Goal: Task Accomplishment & Management: Use online tool/utility

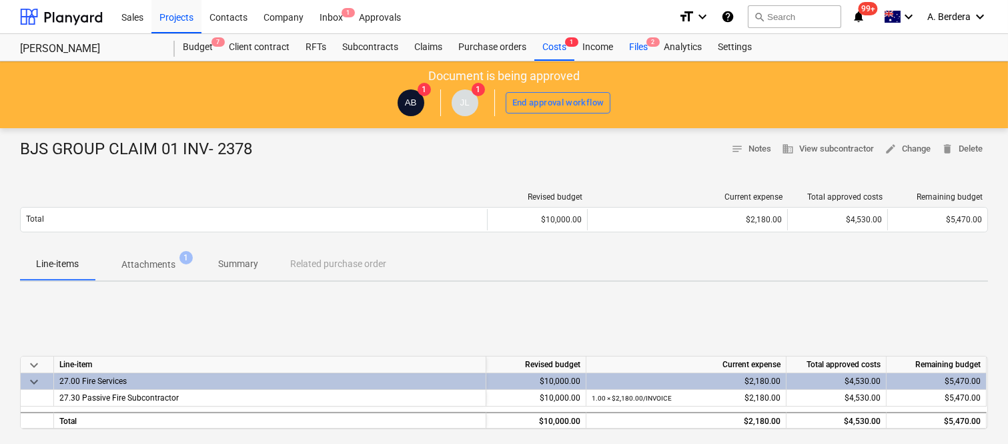
click at [645, 43] on div "Files 2" at bounding box center [638, 47] width 35 height 27
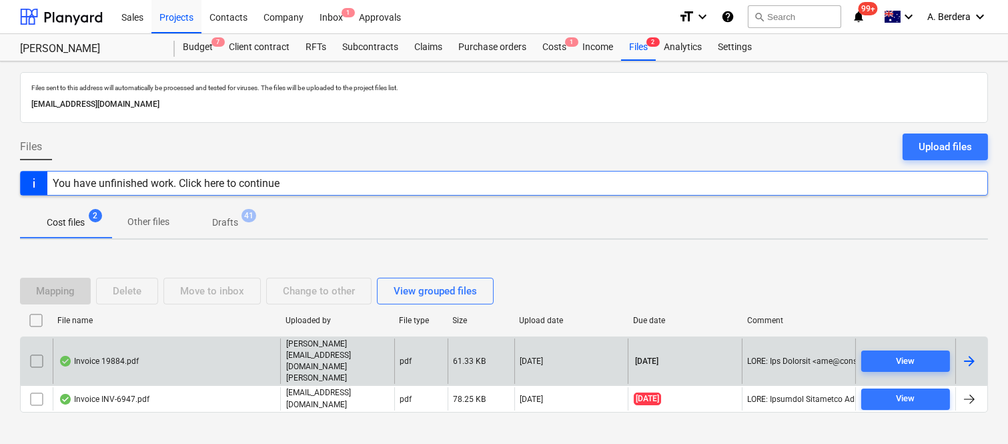
click at [192, 364] on div "Invoice 19884.pdf" at bounding box center [167, 361] width 228 height 46
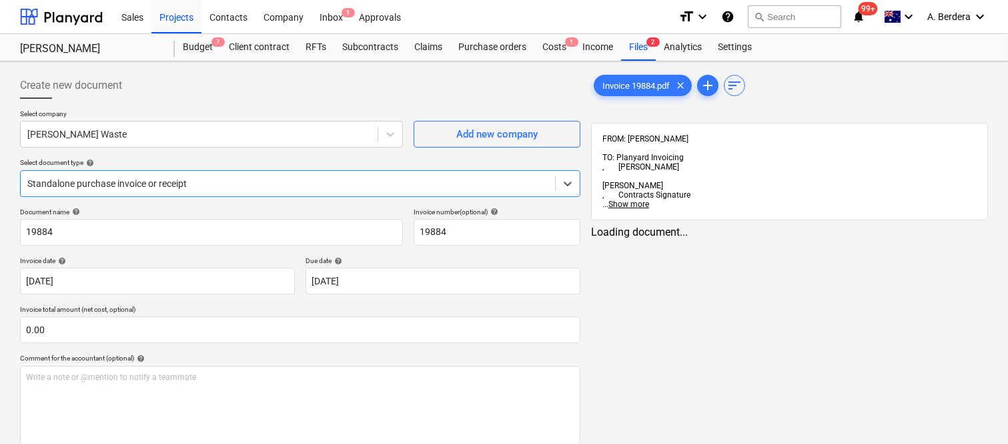
type input "19884"
type input "[DATE]"
click at [236, 180] on div at bounding box center [287, 183] width 521 height 13
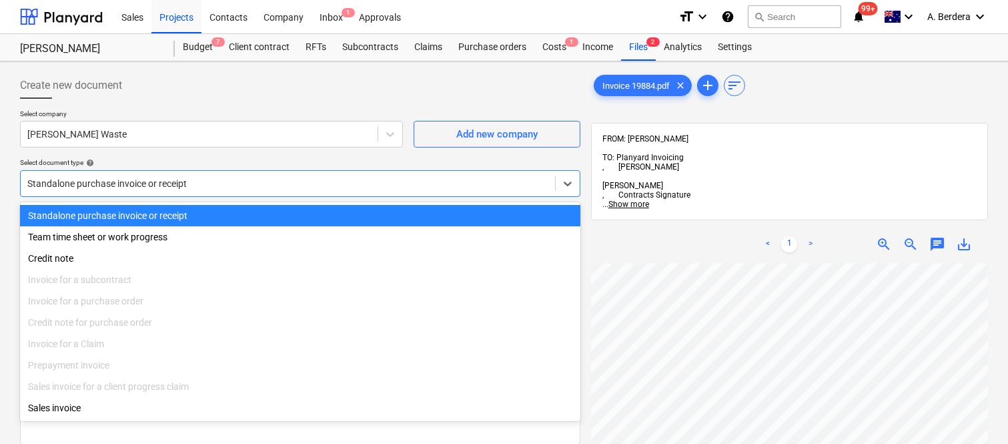
click at [246, 209] on div "Standalone purchase invoice or receipt" at bounding box center [300, 215] width 560 height 21
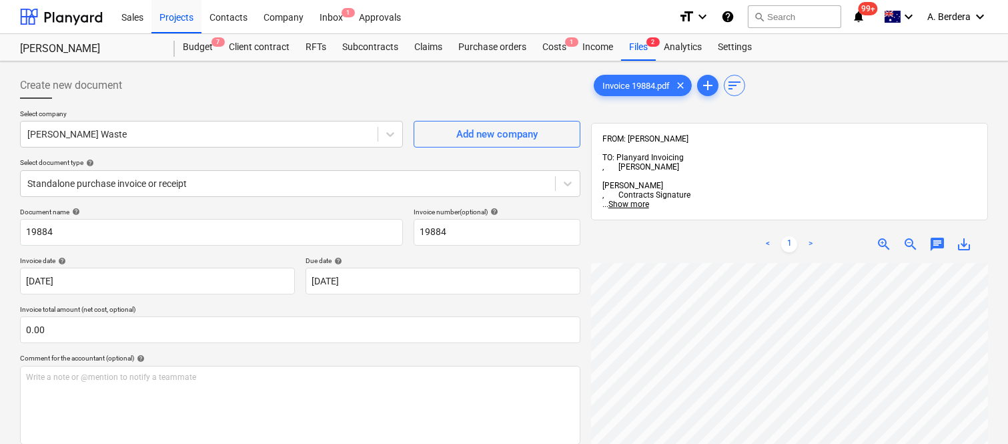
scroll to position [10, 105]
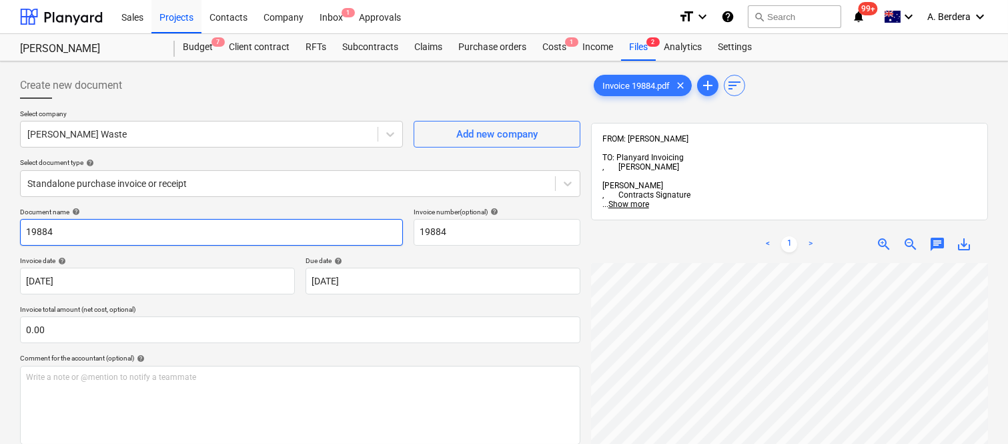
click at [23, 230] on input "19884" at bounding box center [211, 232] width 383 height 27
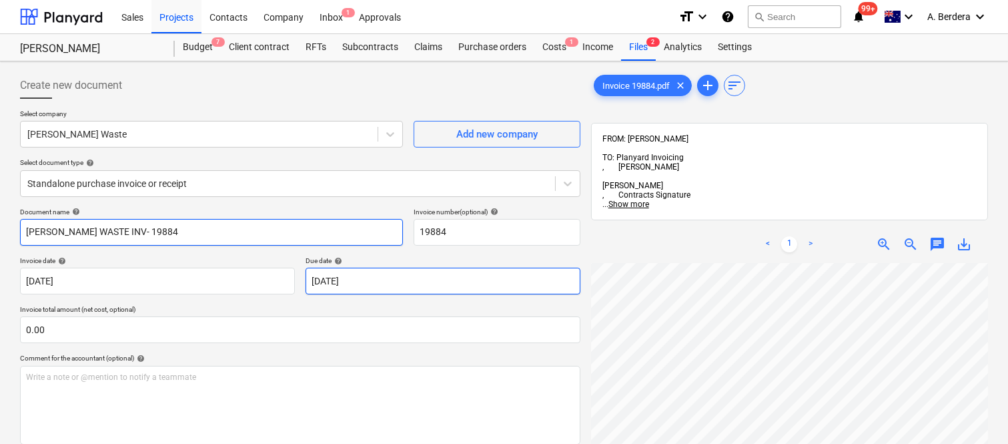
scroll to position [304, 105]
type input "[PERSON_NAME] WASTE INV- 19884"
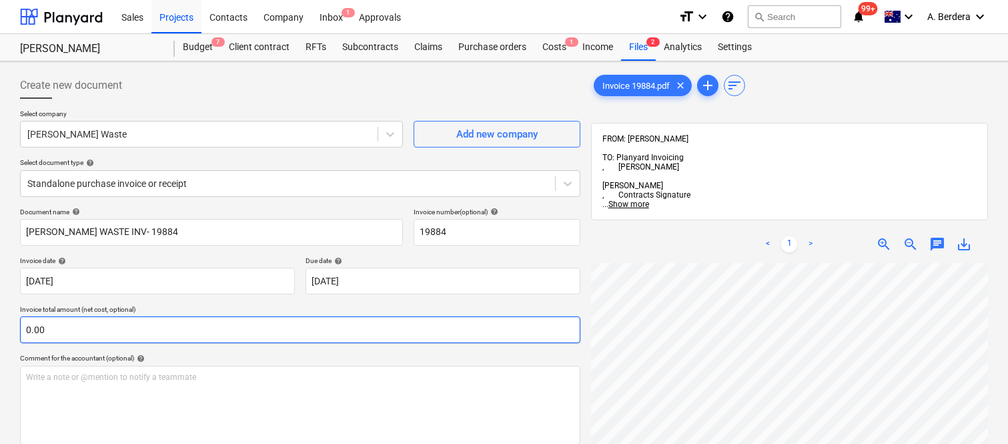
scroll to position [231, 105]
click at [187, 331] on input "text" at bounding box center [300, 329] width 560 height 27
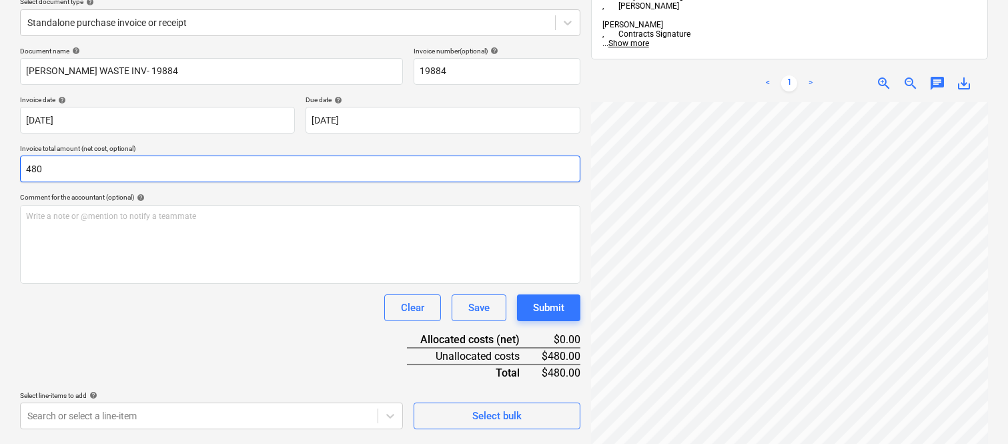
scroll to position [190, 0]
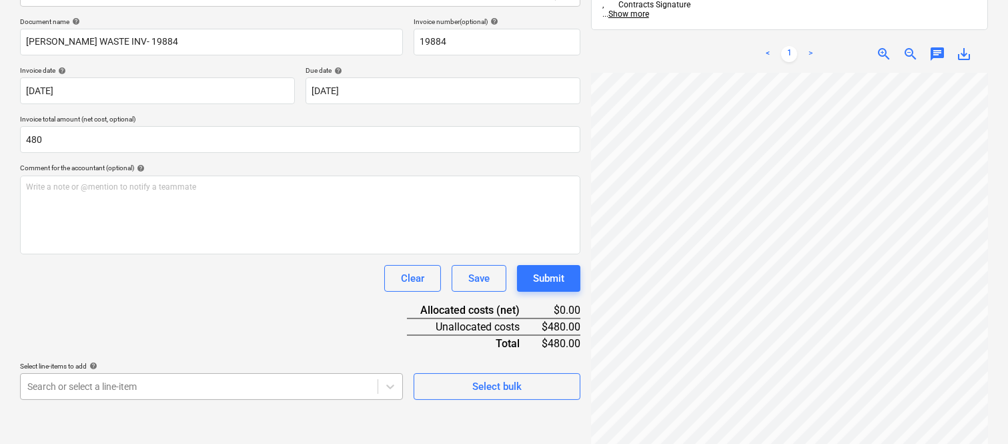
click at [297, 254] on body "Sales Projects Contacts Company Inbox 1 Approvals format_size keyboard_arrow_do…" at bounding box center [504, 32] width 1008 height 444
type input "480.00"
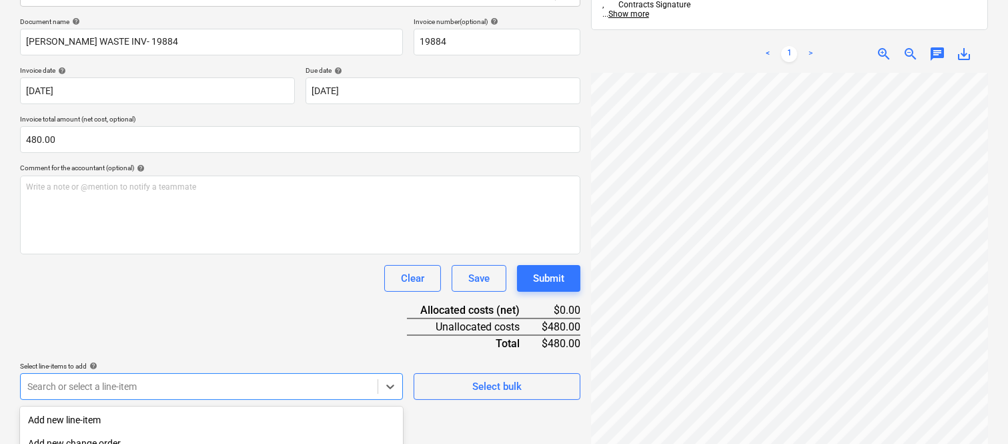
scroll to position [355, 0]
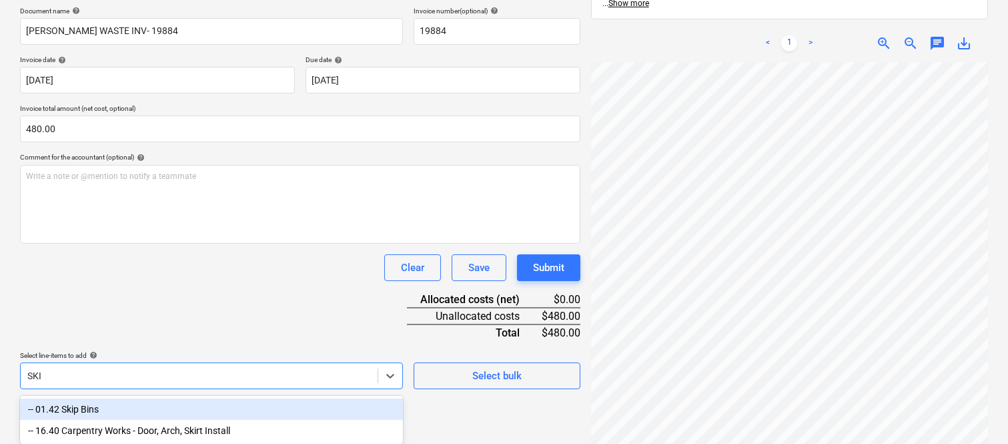
type input "SKIP"
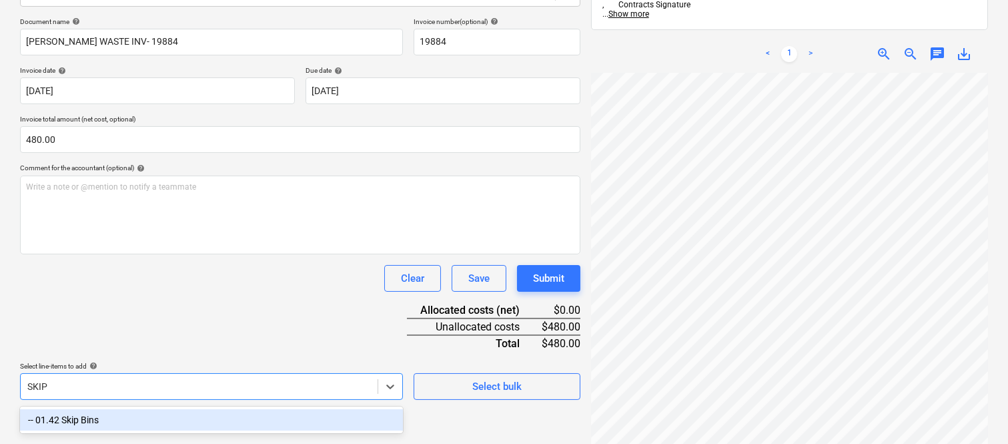
click at [272, 416] on div "-- 01.42 Skip Bins" at bounding box center [211, 419] width 383 height 21
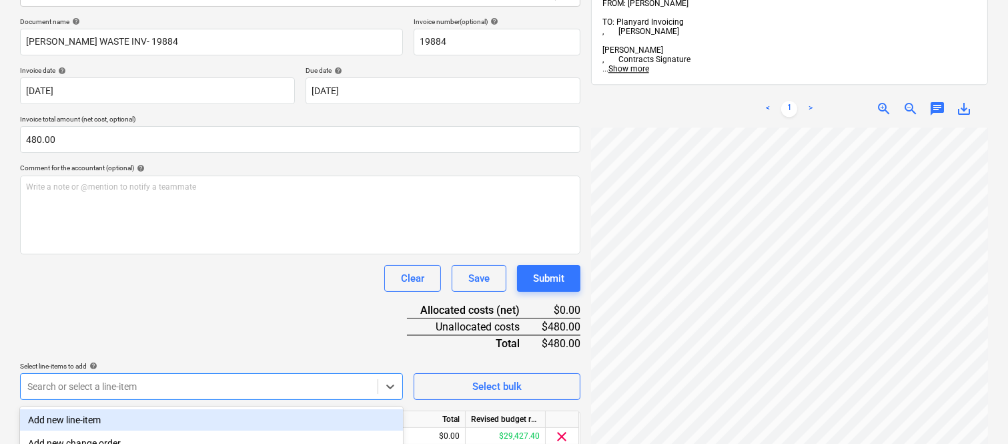
scroll to position [355, 0]
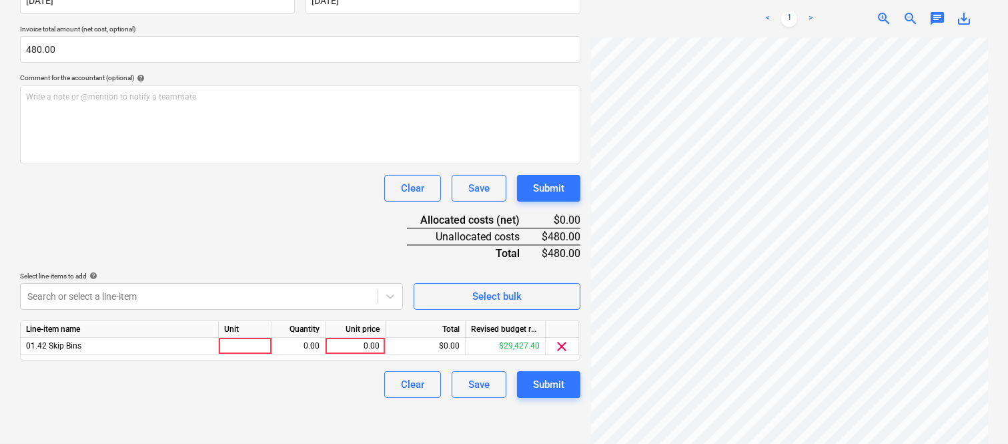
click at [300, 167] on div "Document name help [PERSON_NAME] WASTE INV- 19884 Invoice number (optional) hel…" at bounding box center [300, 162] width 560 height 470
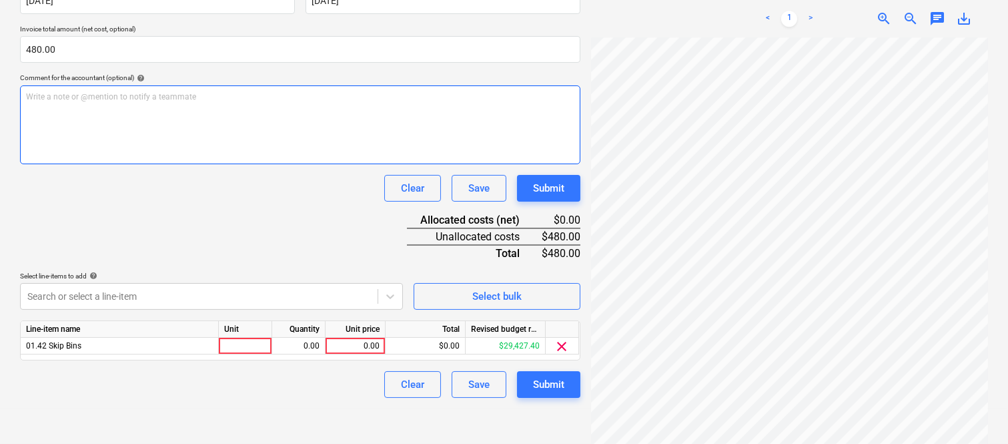
scroll to position [245, 0]
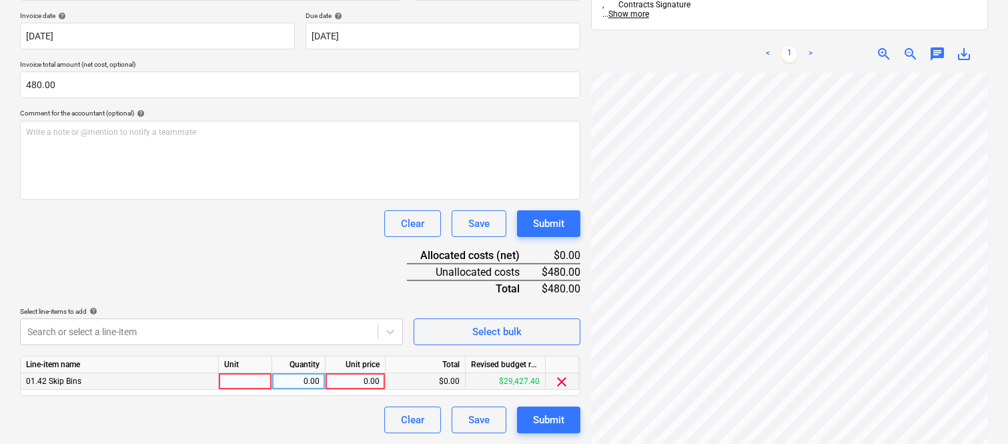
click at [252, 381] on div at bounding box center [245, 381] width 53 height 17
type input "INVOICE"
click at [306, 384] on div "0.00" at bounding box center [299, 381] width 42 height 17
type input "1"
click at [368, 378] on div "0.00" at bounding box center [355, 381] width 49 height 17
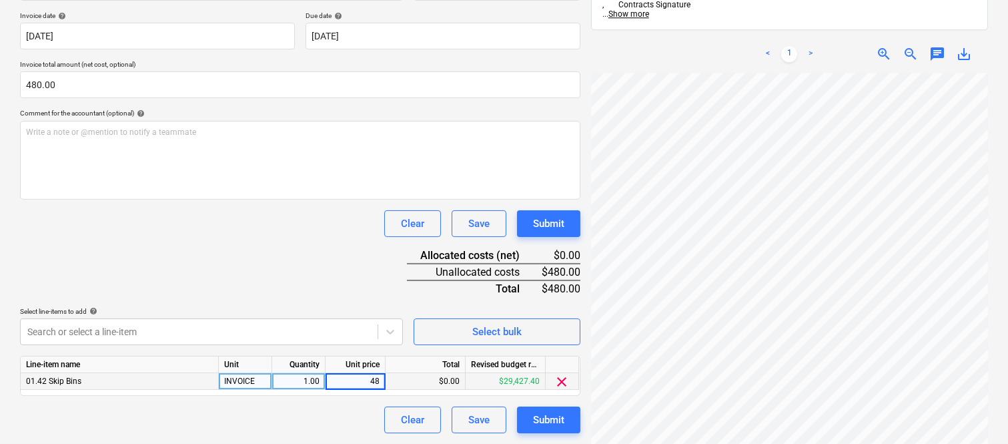
type input "480"
click at [264, 264] on div "Document name help [PERSON_NAME] WASTE INV- 19884 Invoice number (optional) hel…" at bounding box center [300, 198] width 560 height 470
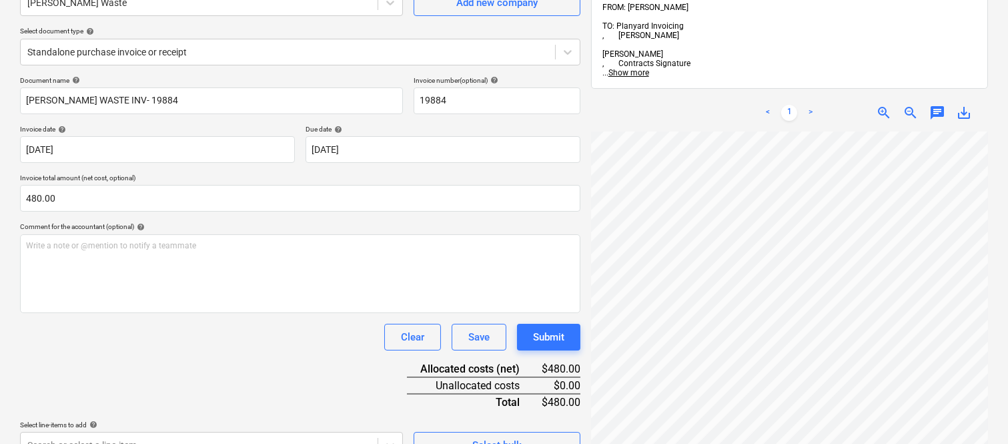
scroll to position [0, 0]
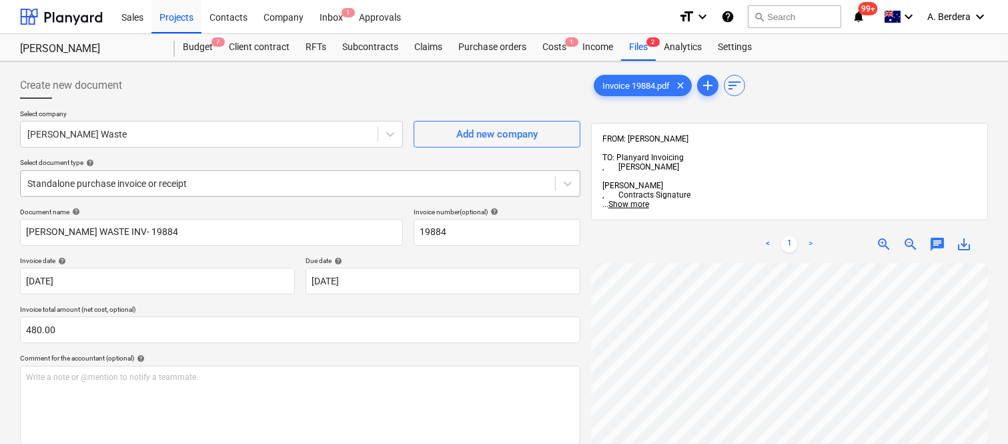
click at [238, 181] on div at bounding box center [287, 183] width 521 height 13
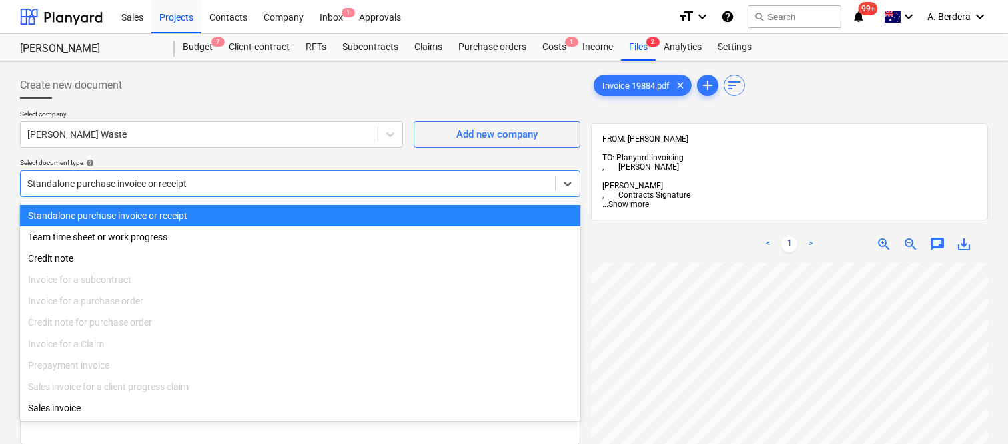
click at [264, 212] on div "Standalone purchase invoice or receipt" at bounding box center [300, 215] width 560 height 21
click at [262, 179] on div at bounding box center [287, 183] width 521 height 13
click at [292, 211] on div "Standalone purchase invoice or receipt" at bounding box center [300, 215] width 560 height 21
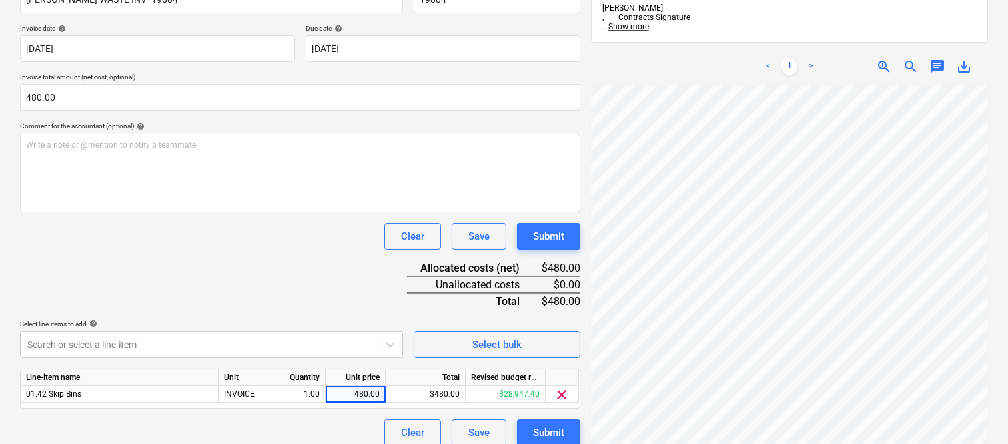
scroll to position [245, 0]
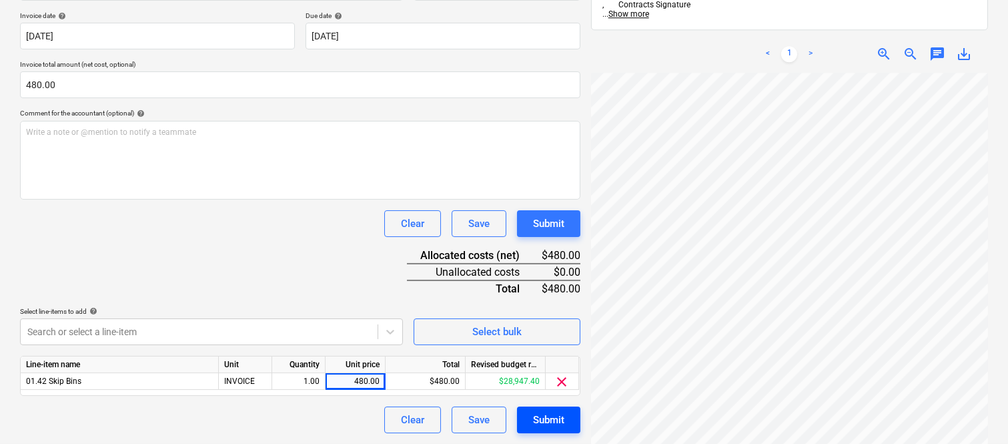
click at [548, 420] on div "Submit" at bounding box center [548, 419] width 31 height 17
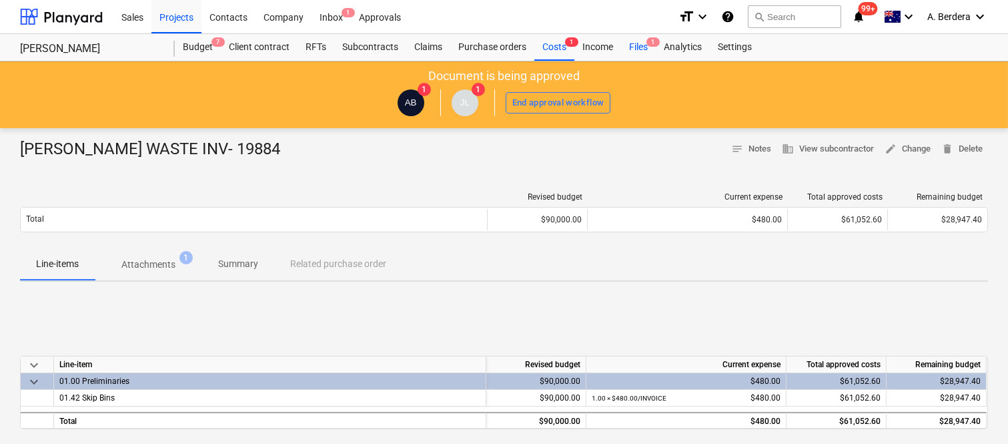
click at [639, 41] on div "Files 1" at bounding box center [638, 47] width 35 height 27
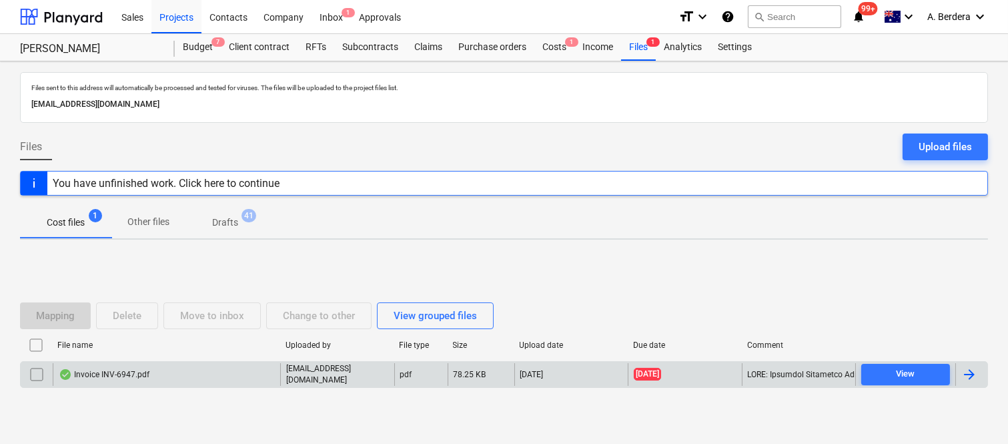
click at [238, 372] on div "Invoice INV-6947.pdf" at bounding box center [167, 374] width 228 height 23
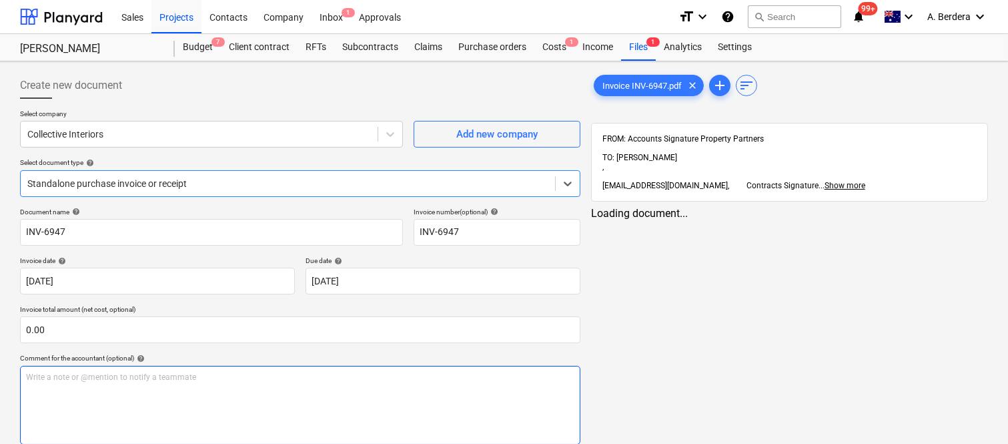
type input "INV-6947"
type input "[DATE]"
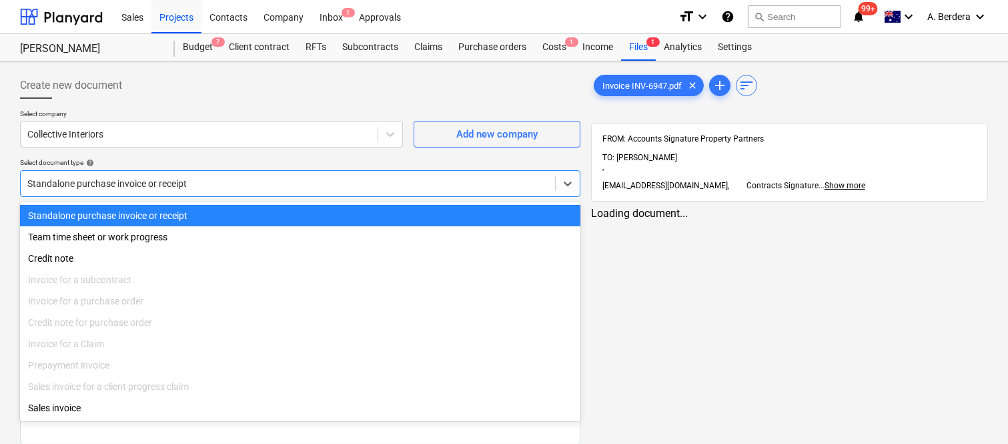
click at [210, 177] on div at bounding box center [287, 183] width 521 height 13
click at [227, 214] on div "Standalone purchase invoice or receipt" at bounding box center [300, 215] width 560 height 21
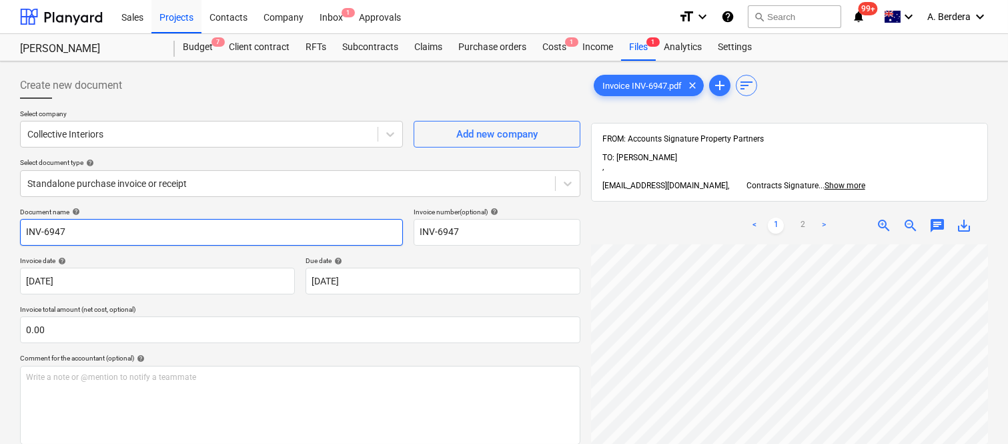
click at [20, 229] on input "INV-6947" at bounding box center [211, 232] width 383 height 27
type input "COLLECTIVE INTERIORS INV-6947"
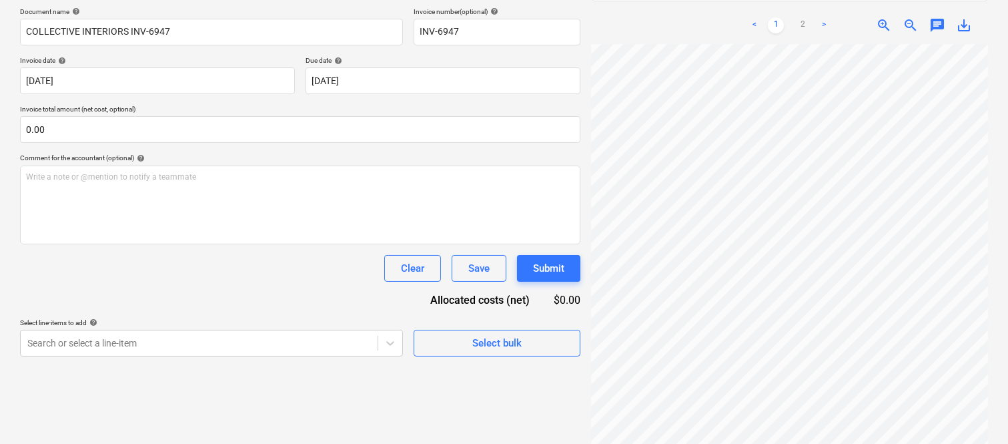
scroll to position [304, 105]
click at [805, 17] on link "2" at bounding box center [803, 25] width 16 height 16
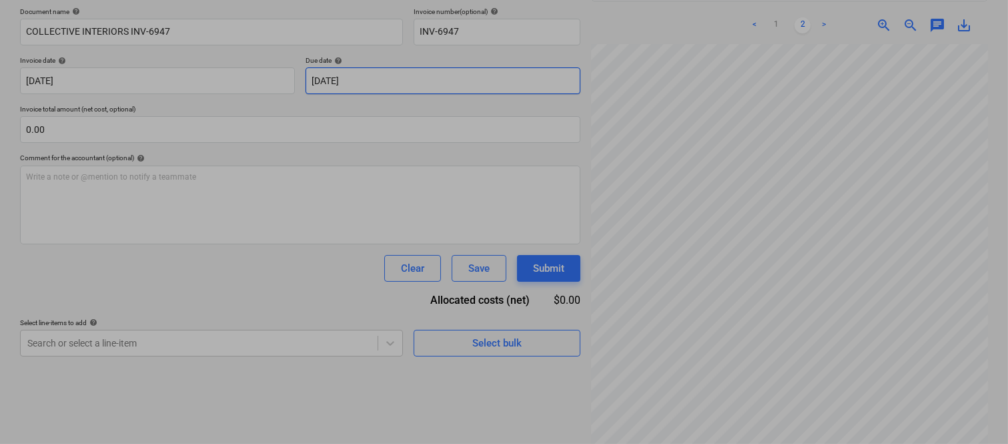
click at [396, 76] on body "Sales Projects Contacts Company Inbox 1 Approvals format_size keyboard_arrow_do…" at bounding box center [504, 22] width 1008 height 444
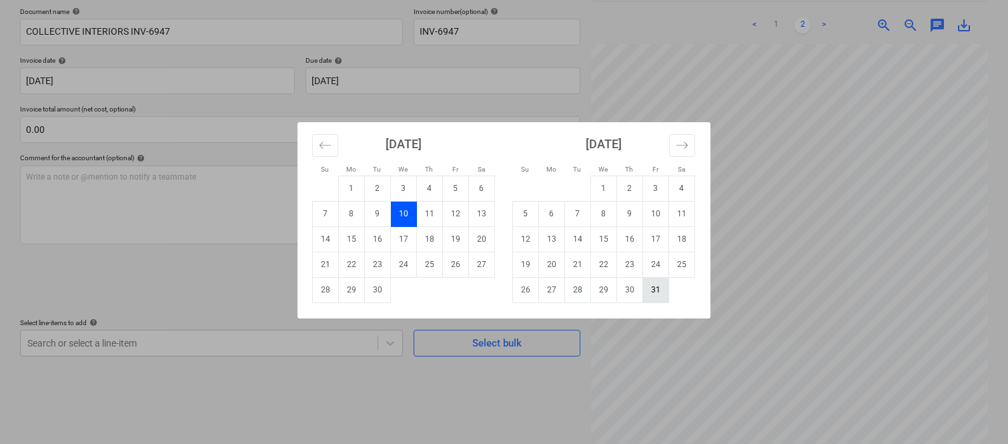
click at [650, 290] on td "31" at bounding box center [656, 289] width 26 height 25
type input "[DATE]"
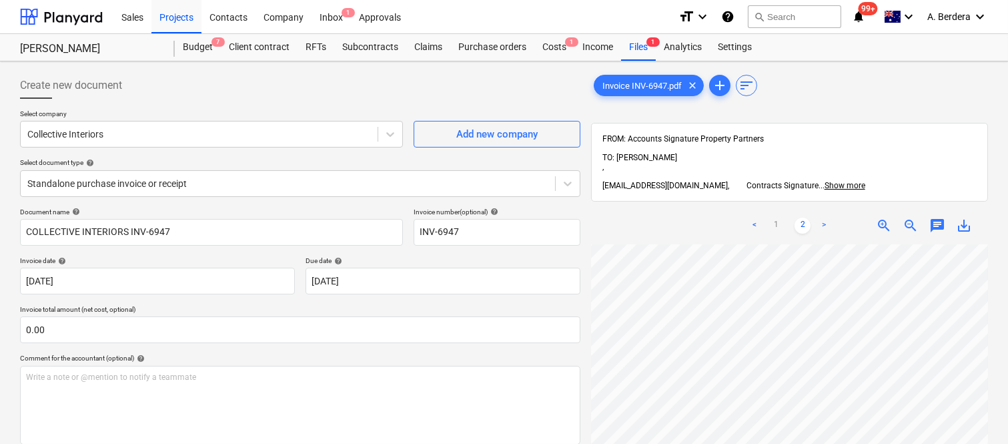
scroll to position [0, 105]
click at [291, 85] on div "Create new document" at bounding box center [300, 85] width 560 height 27
click at [643, 43] on div "Files 1" at bounding box center [638, 47] width 35 height 27
